Goal: Task Accomplishment & Management: Complete application form

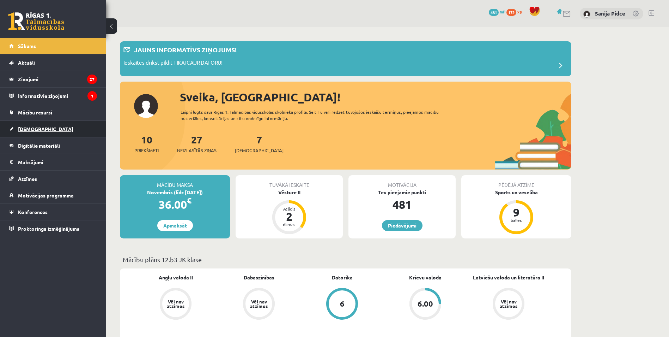
click at [43, 128] on link "[DEMOGRAPHIC_DATA]" at bounding box center [53, 129] width 88 height 16
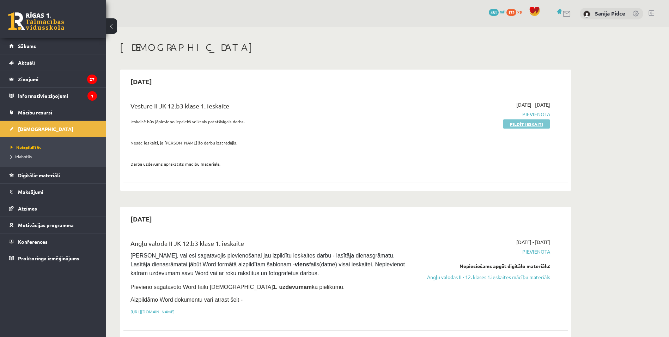
click at [529, 123] on link "Pildīt ieskaiti" at bounding box center [526, 123] width 47 height 9
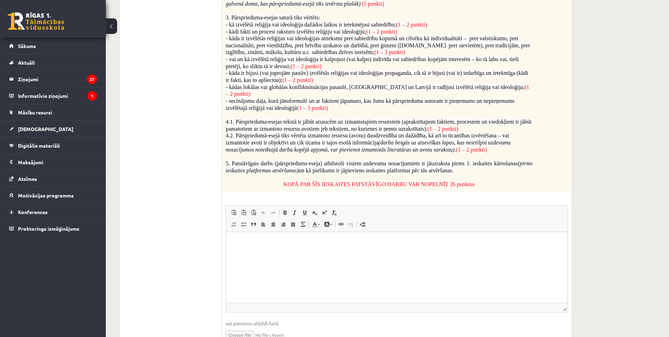
scroll to position [371, 0]
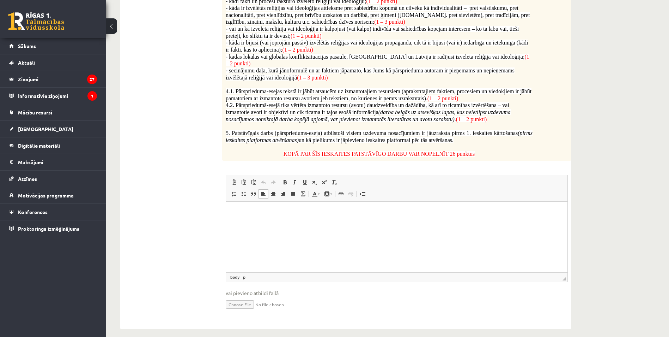
drag, startPoint x: 287, startPoint y: 219, endPoint x: 248, endPoint y: 219, distance: 38.8
click at [248, 219] on html at bounding box center [397, 212] width 342 height 22
drag, startPoint x: 131, startPoint y: 15, endPoint x: 247, endPoint y: 299, distance: 307.4
click at [247, 299] on input "file" at bounding box center [397, 303] width 342 height 14
click at [331, 223] on html at bounding box center [397, 212] width 342 height 22
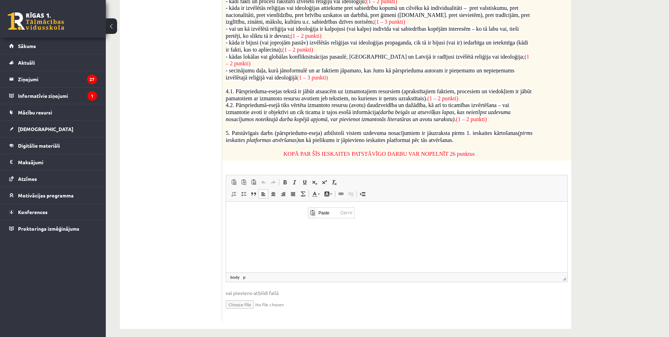
scroll to position [0, 0]
click at [322, 212] on span "Paste" at bounding box center [328, 212] width 22 height 10
click at [446, 204] on link "X" at bounding box center [445, 202] width 7 height 7
click at [337, 215] on span "Paste" at bounding box center [338, 214] width 22 height 10
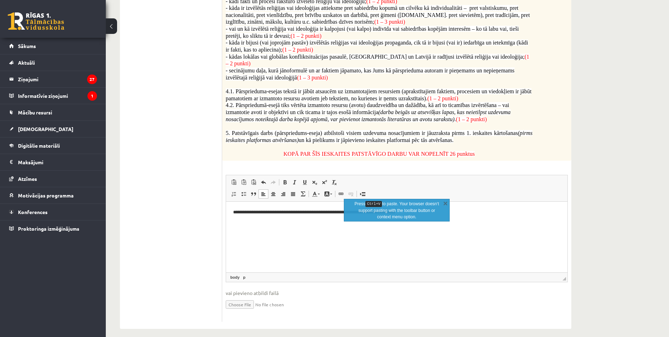
click at [485, 223] on html "**********" at bounding box center [397, 212] width 342 height 22
click at [521, 217] on html "**********" at bounding box center [397, 212] width 342 height 22
click at [445, 204] on link "X" at bounding box center [445, 202] width 7 height 7
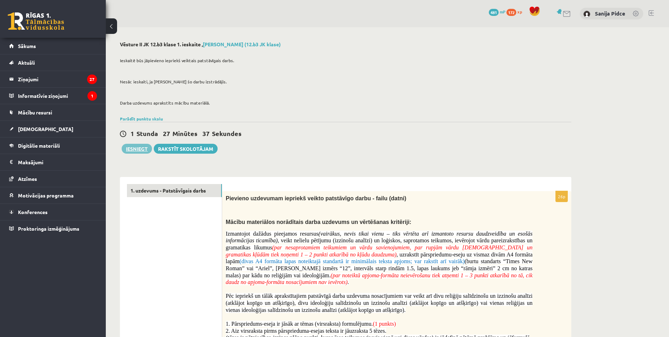
click at [137, 148] on button "Iesniegt" at bounding box center [137, 149] width 30 height 10
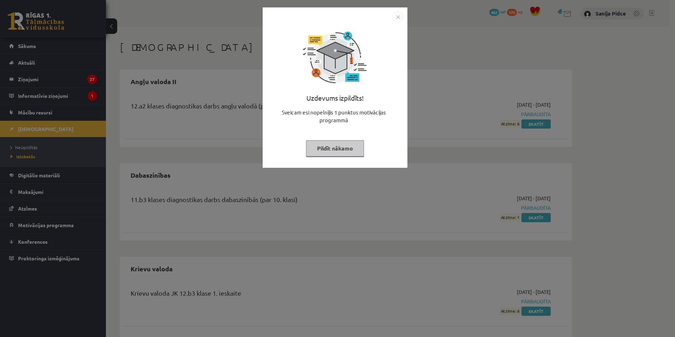
click at [339, 150] on button "Pildīt nākamo" at bounding box center [335, 148] width 58 height 16
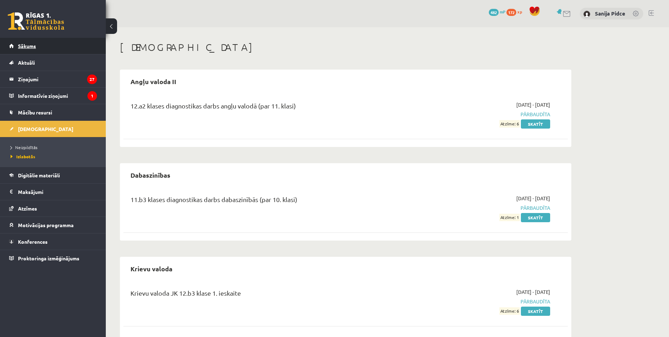
click at [72, 42] on link "Sākums" at bounding box center [53, 46] width 88 height 16
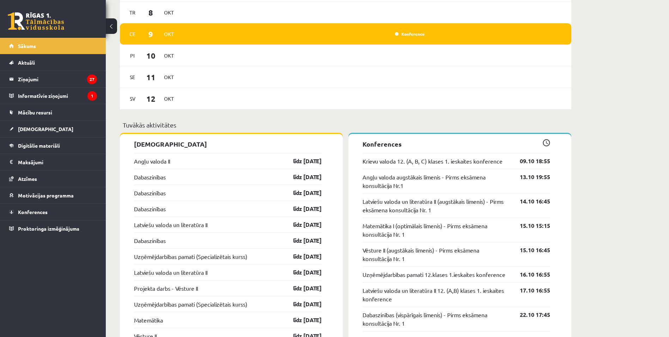
scroll to position [494, 0]
